Goal: Task Accomplishment & Management: Complete application form

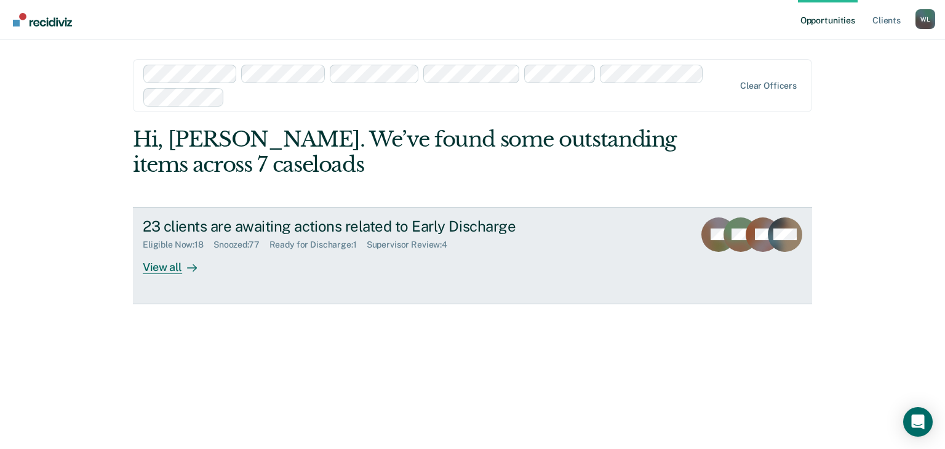
click at [149, 266] on div "View all" at bounding box center [177, 262] width 69 height 24
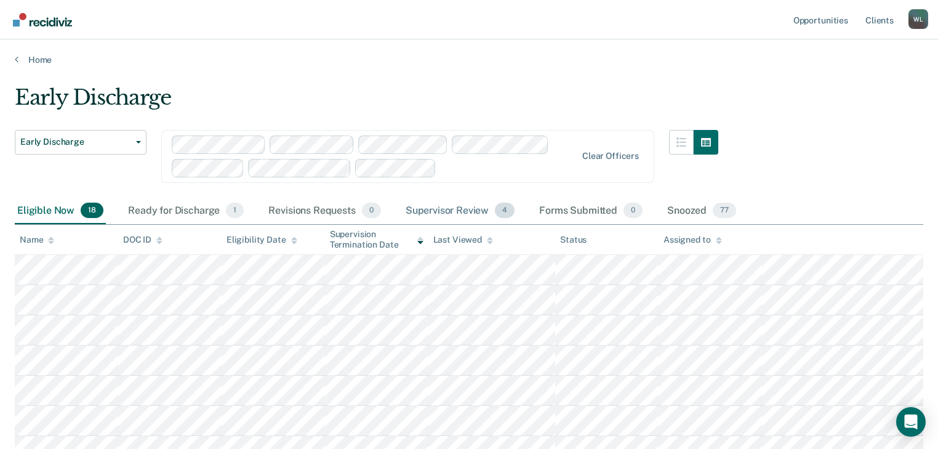
click at [457, 205] on div "Supervisor Review 4" at bounding box center [460, 211] width 114 height 27
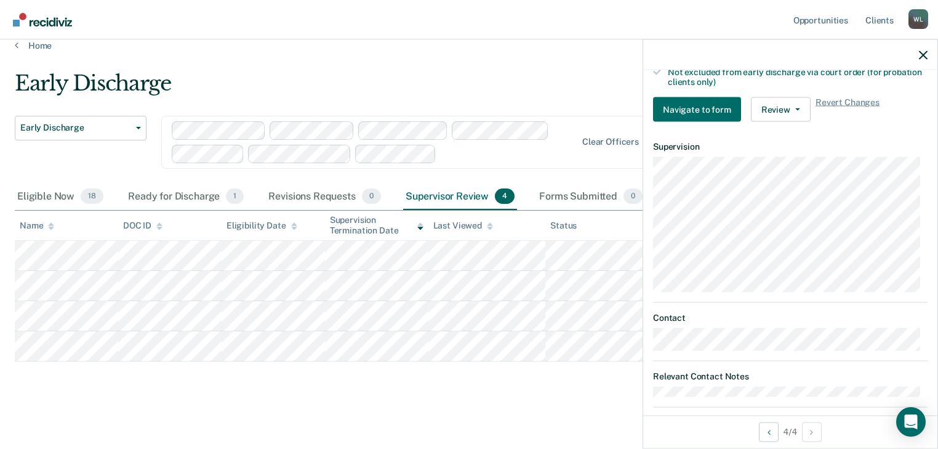
scroll to position [399, 0]
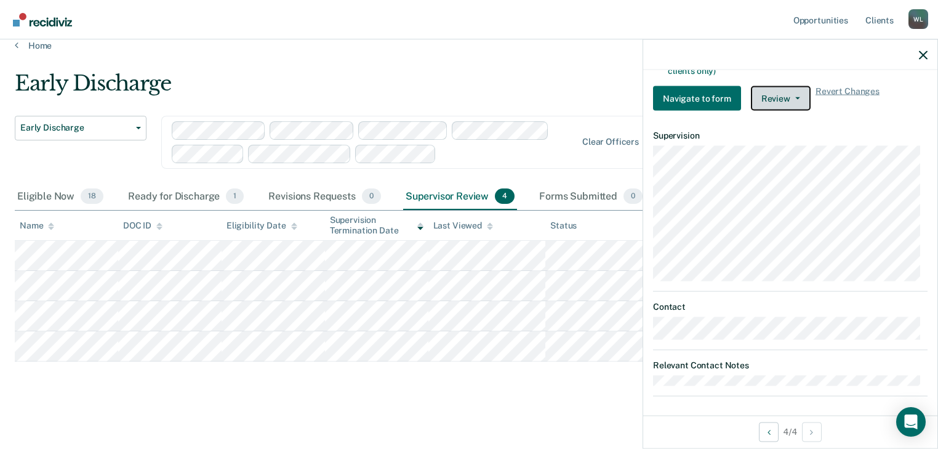
click at [796, 94] on button "Review" at bounding box center [781, 98] width 60 height 25
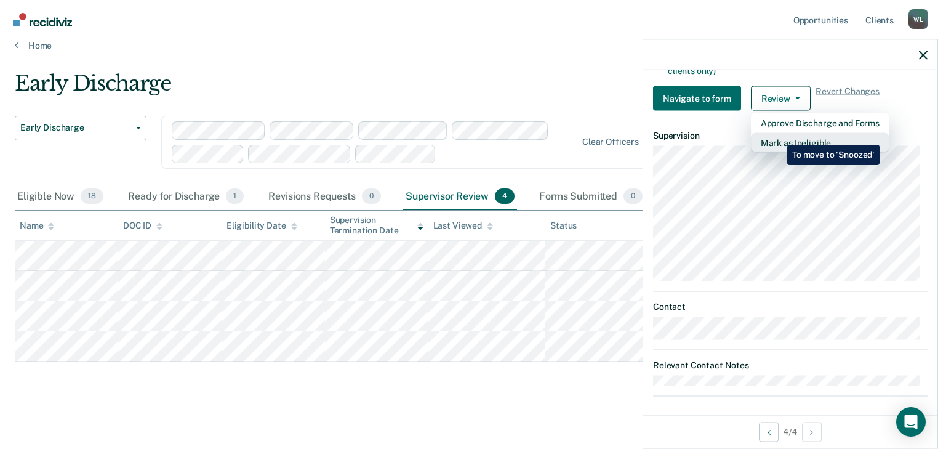
click at [778, 135] on button "Mark as Ineligible" at bounding box center [820, 143] width 138 height 20
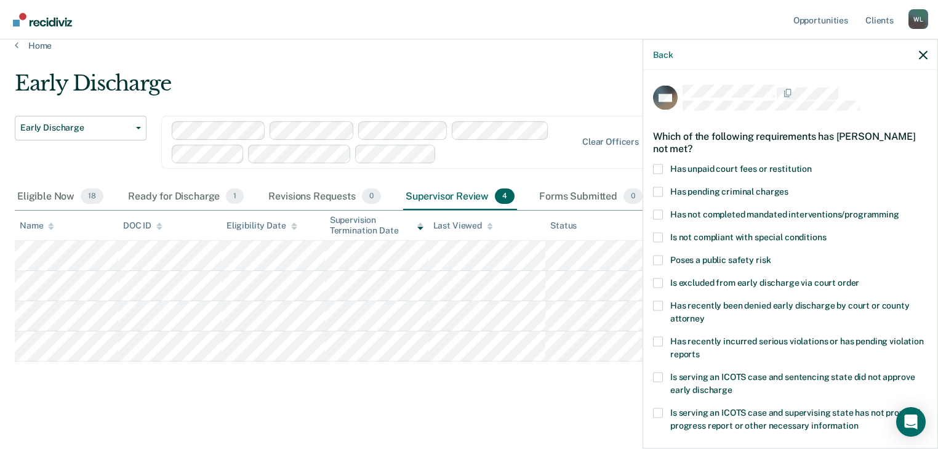
scroll to position [0, 0]
click at [662, 166] on span at bounding box center [658, 169] width 10 height 10
click at [812, 164] on input "Has unpaid court fees or restitution" at bounding box center [812, 164] width 0 height 0
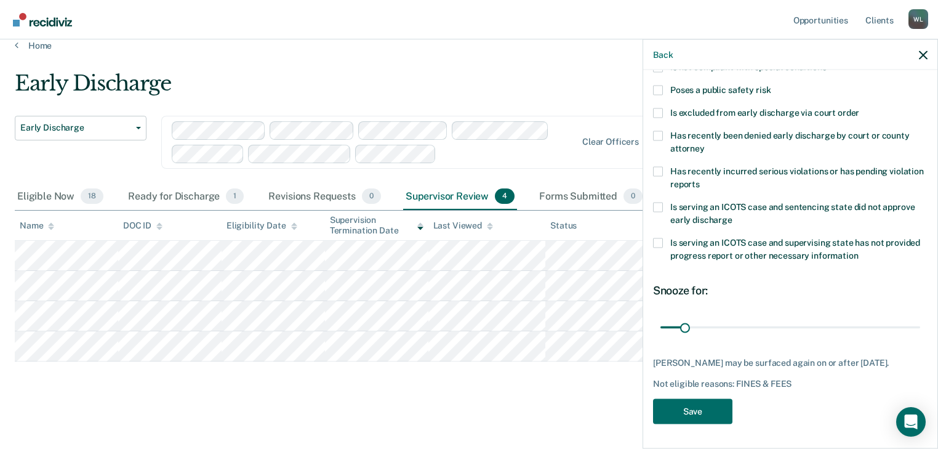
scroll to position [178, 0]
click at [705, 407] on button "Save" at bounding box center [692, 410] width 79 height 25
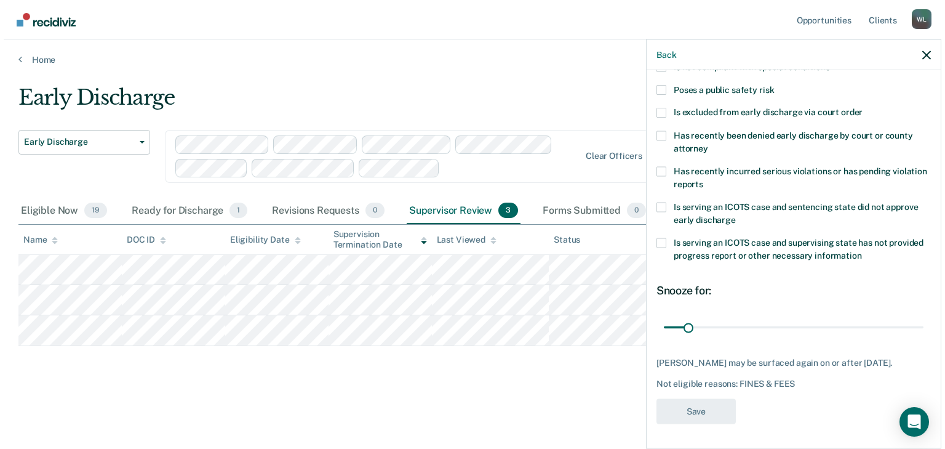
scroll to position [0, 0]
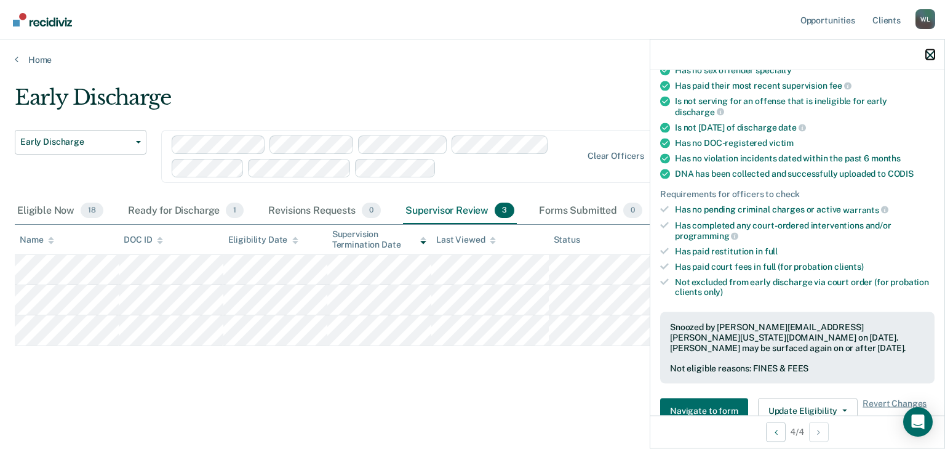
click at [926, 52] on icon "button" at bounding box center [930, 54] width 9 height 9
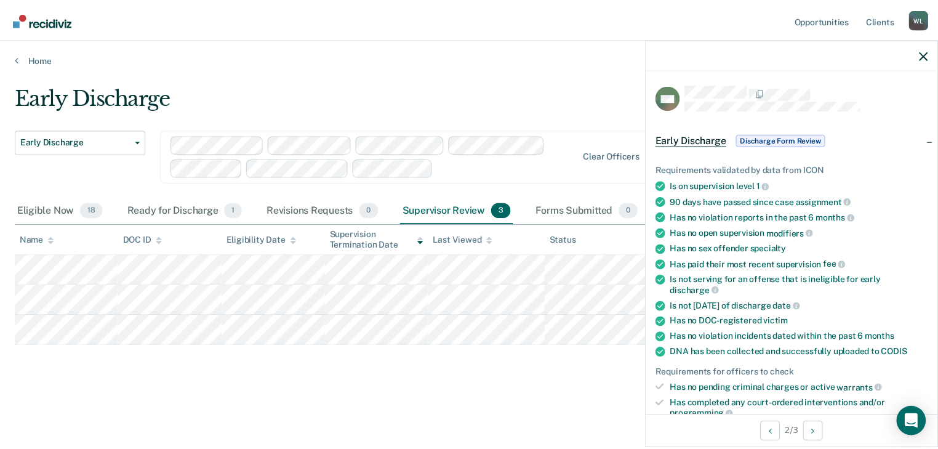
scroll to position [246, 0]
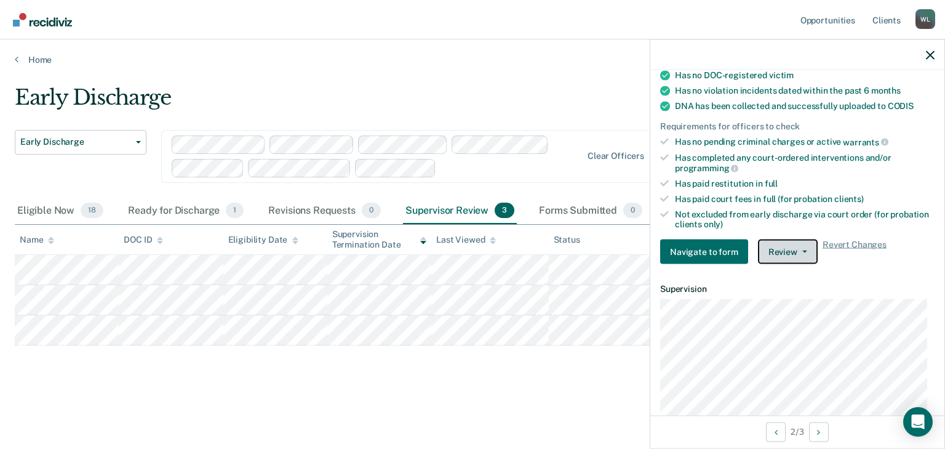
click at [796, 247] on button "Review" at bounding box center [788, 251] width 60 height 25
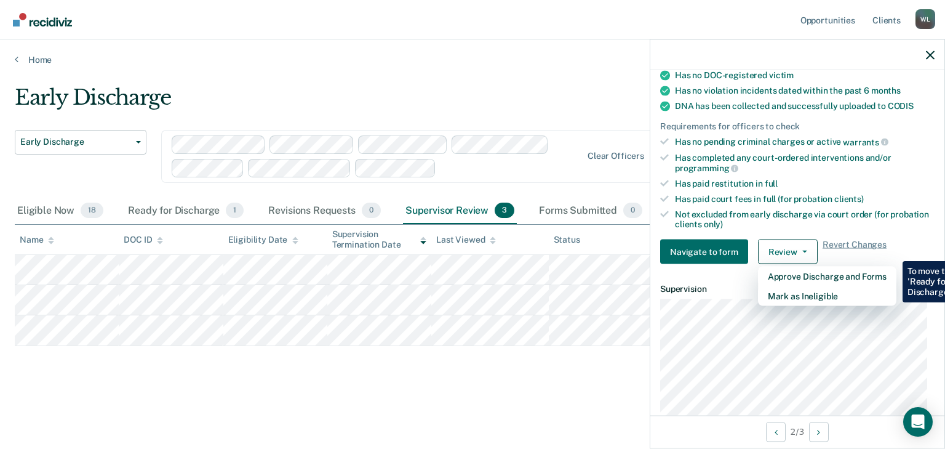
click at [571, 150] on div at bounding box center [377, 156] width 411 height 42
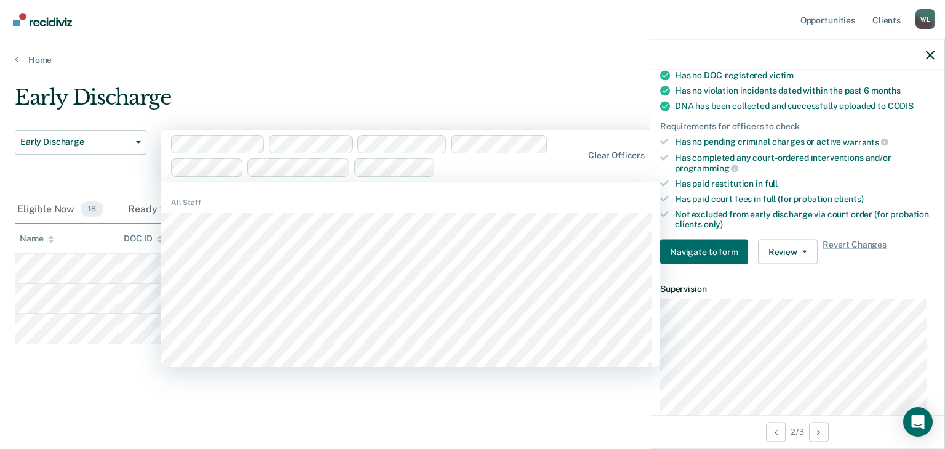
click at [518, 70] on main "Early Discharge Early Discharge Early Discharge 509 results available. Use Up a…" at bounding box center [472, 255] width 945 height 380
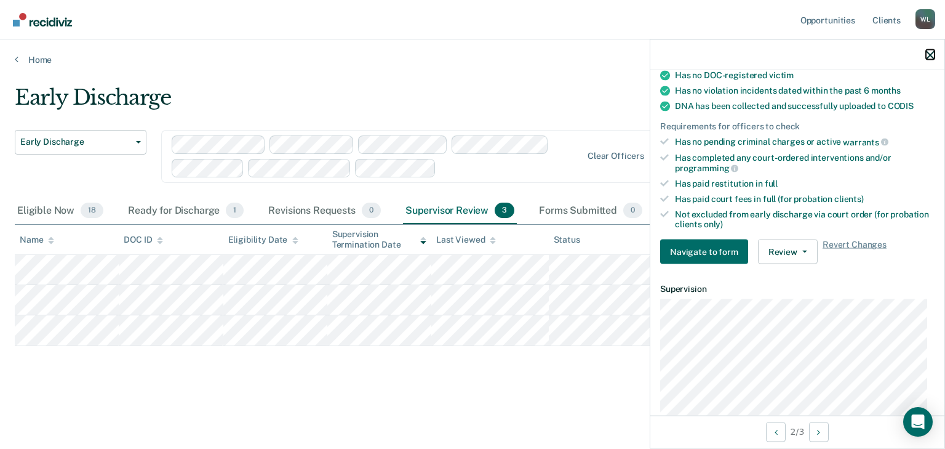
click at [929, 50] on icon "button" at bounding box center [930, 54] width 9 height 9
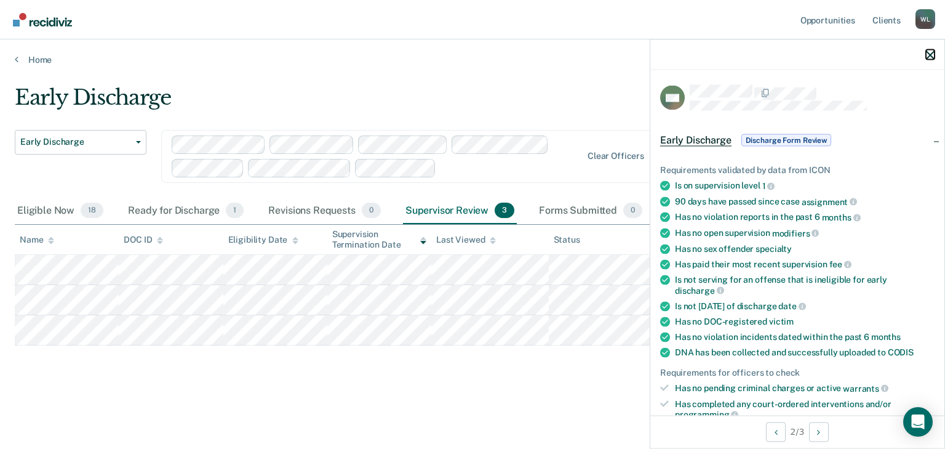
click at [929, 52] on icon "button" at bounding box center [930, 54] width 9 height 9
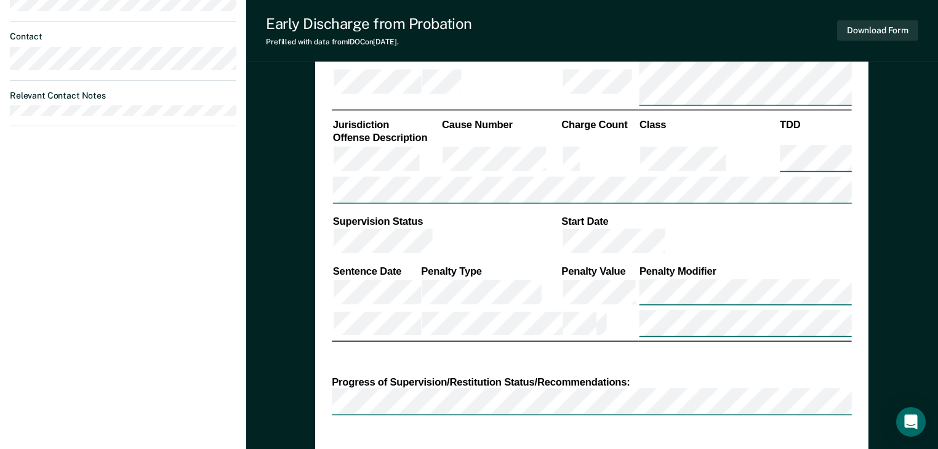
scroll to position [689, 0]
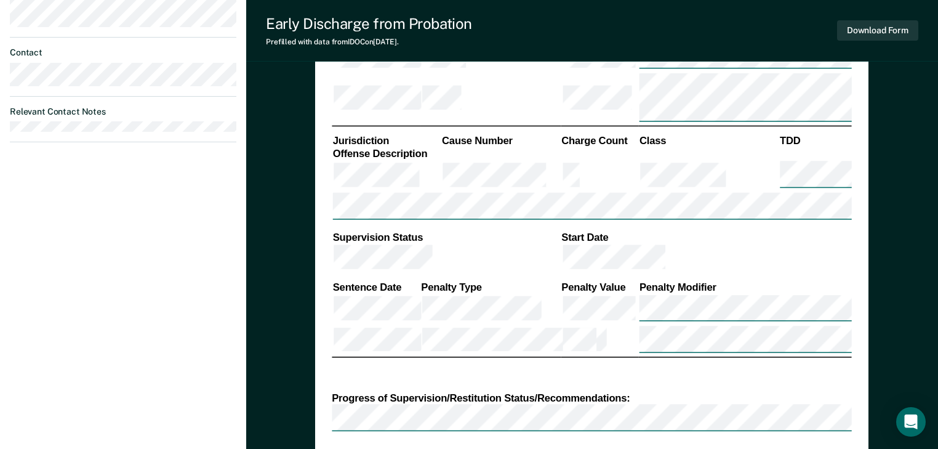
click at [80, 180] on div "[PERSON_NAME] [PERSON_NAME] Profile How it works Log Out Back SM Early Discharg…" at bounding box center [123, 245] width 246 height 1868
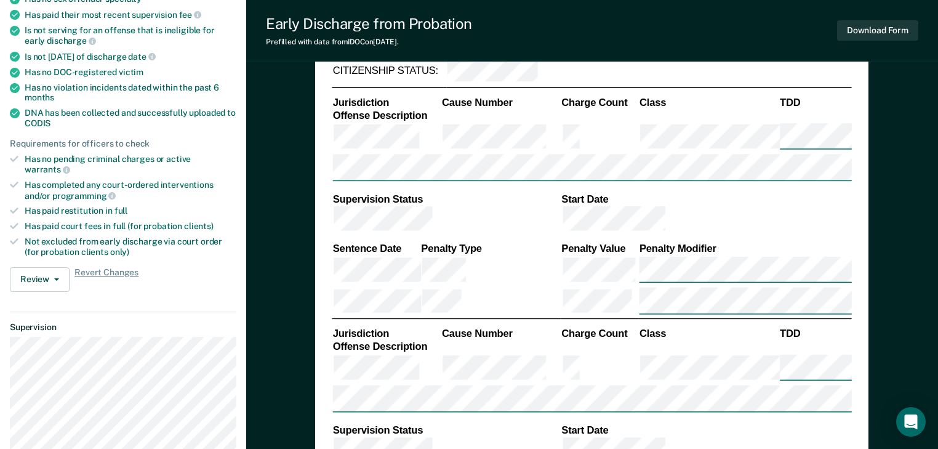
scroll to position [345, 0]
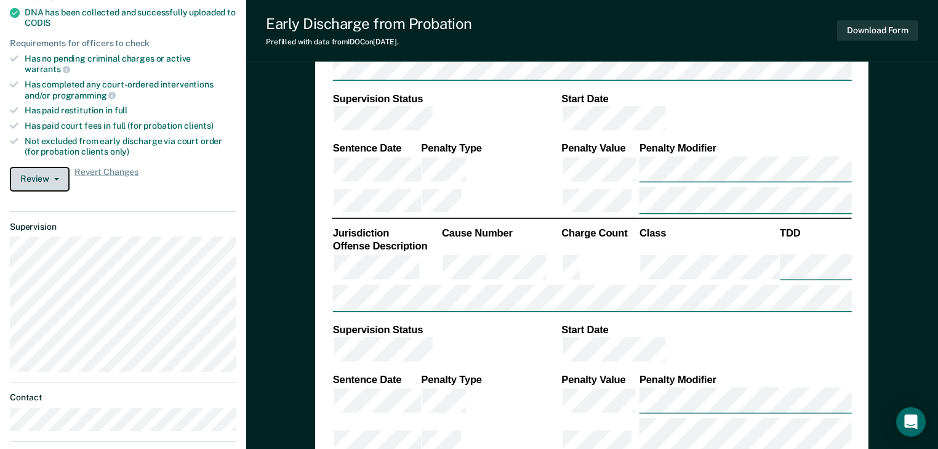
click at [56, 167] on button "Review" at bounding box center [40, 179] width 60 height 25
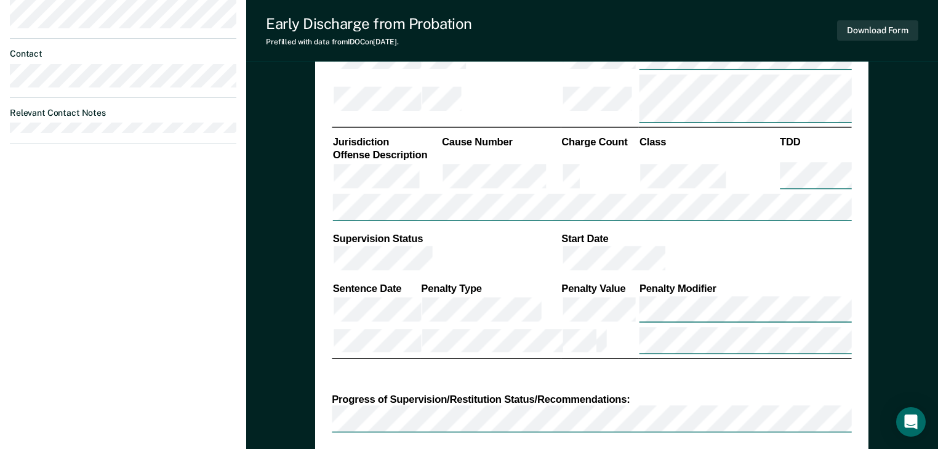
scroll to position [491, 0]
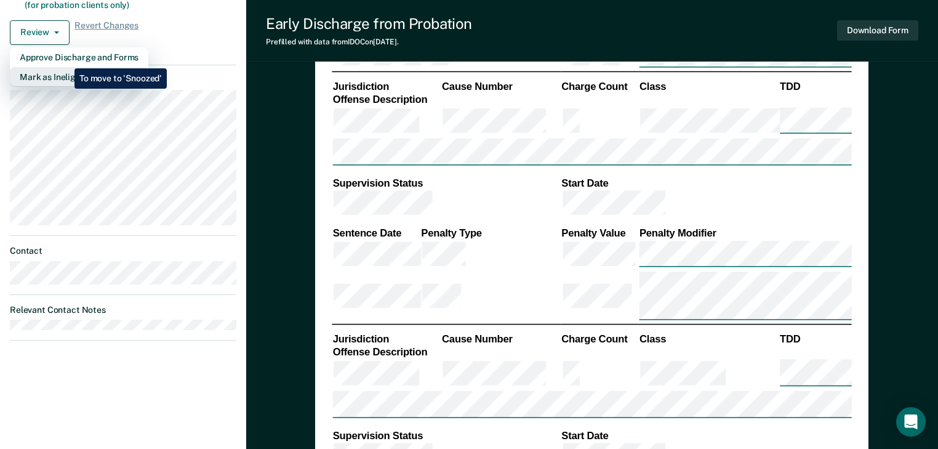
click at [65, 67] on button "Mark as Ineligible" at bounding box center [79, 77] width 138 height 20
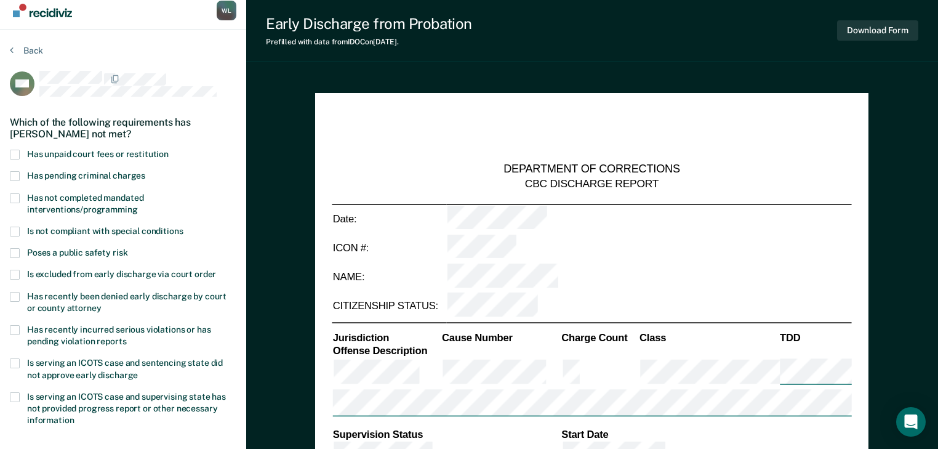
scroll to position [0, 0]
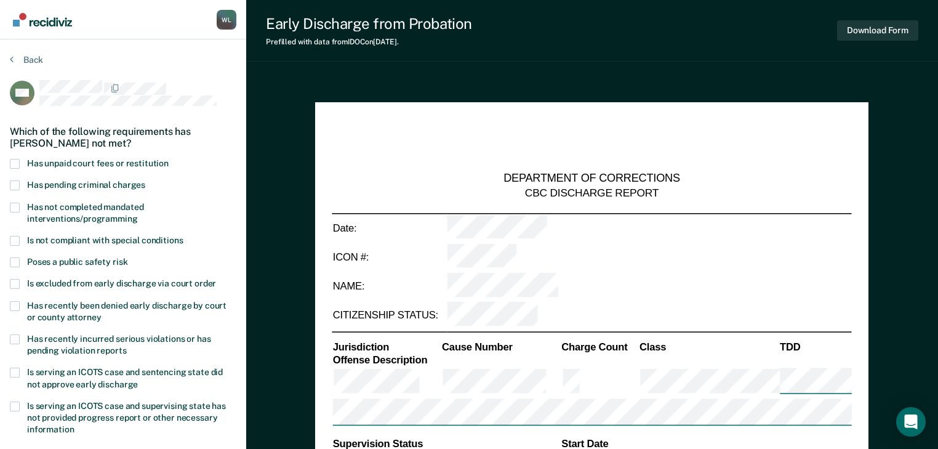
click at [17, 160] on span at bounding box center [15, 164] width 10 height 10
click at [169, 159] on input "Has unpaid court fees or restitution" at bounding box center [169, 159] width 0 height 0
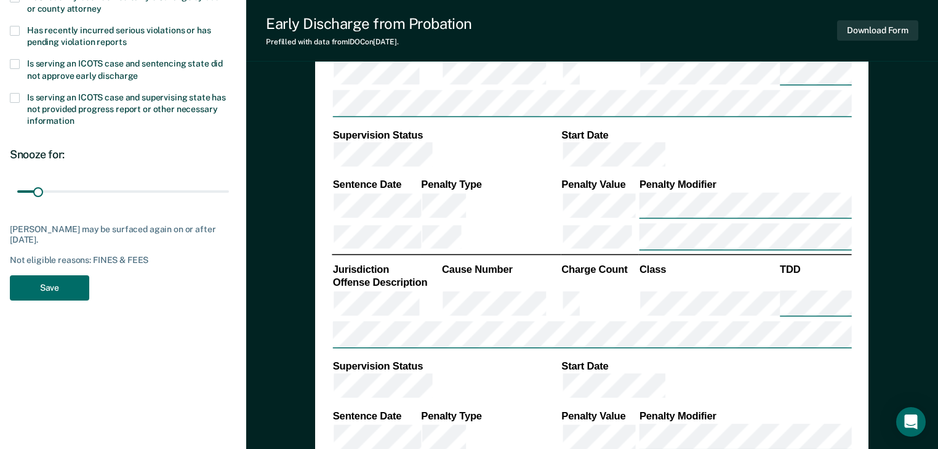
scroll to position [443, 0]
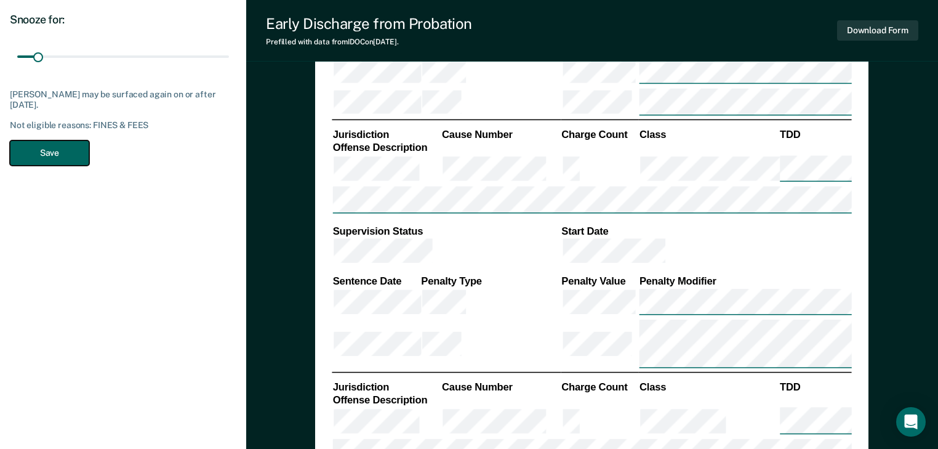
click at [46, 150] on button "Save" at bounding box center [49, 152] width 79 height 25
type textarea "x"
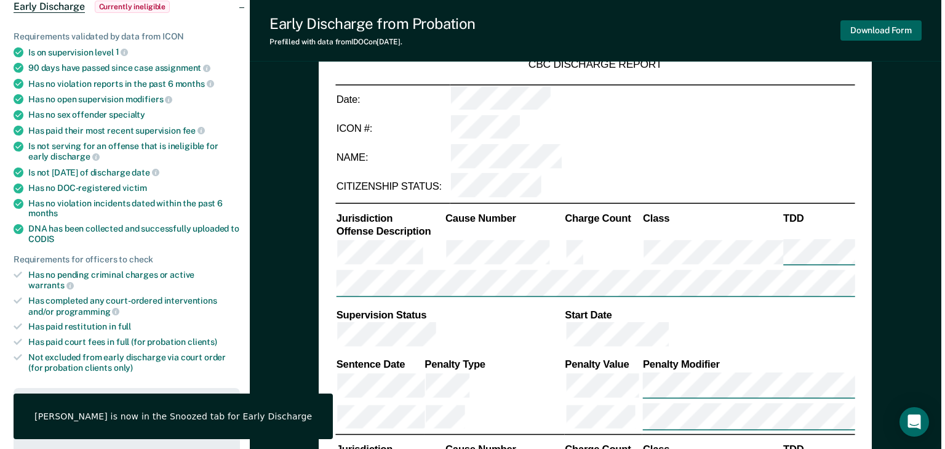
scroll to position [0, 0]
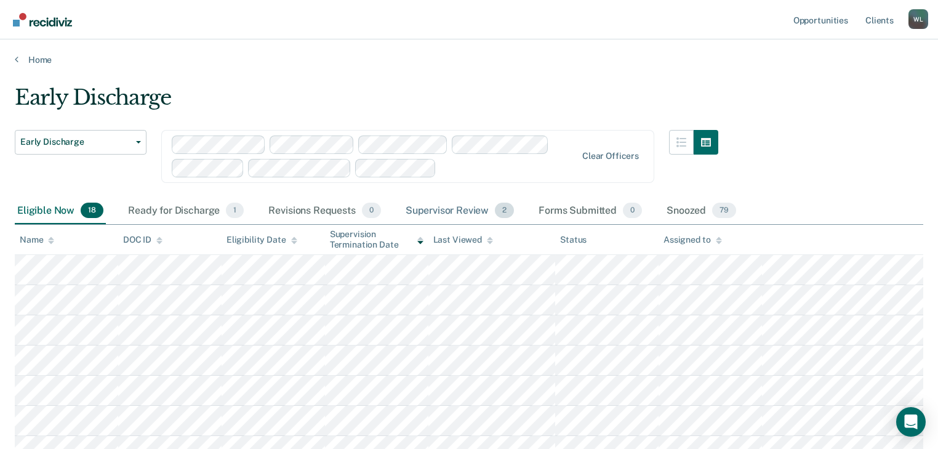
click at [468, 210] on div "Supervisor Review 2" at bounding box center [460, 211] width 114 height 27
